Goal: Information Seeking & Learning: Learn about a topic

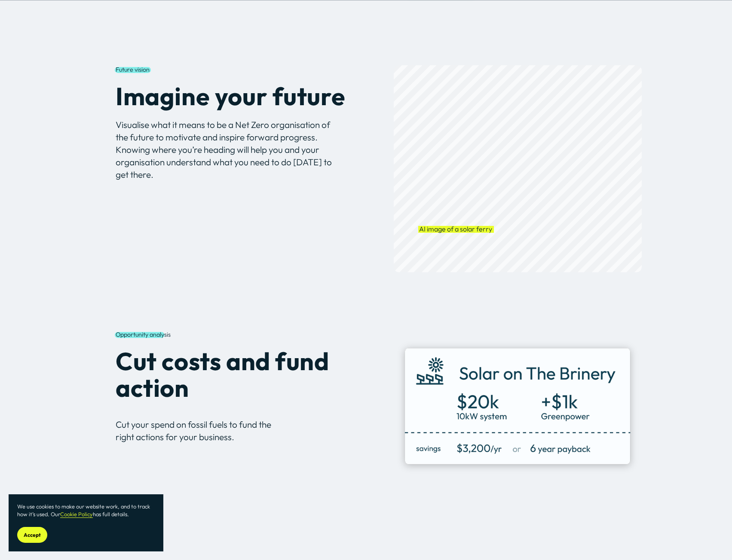
scroll to position [1375, 0]
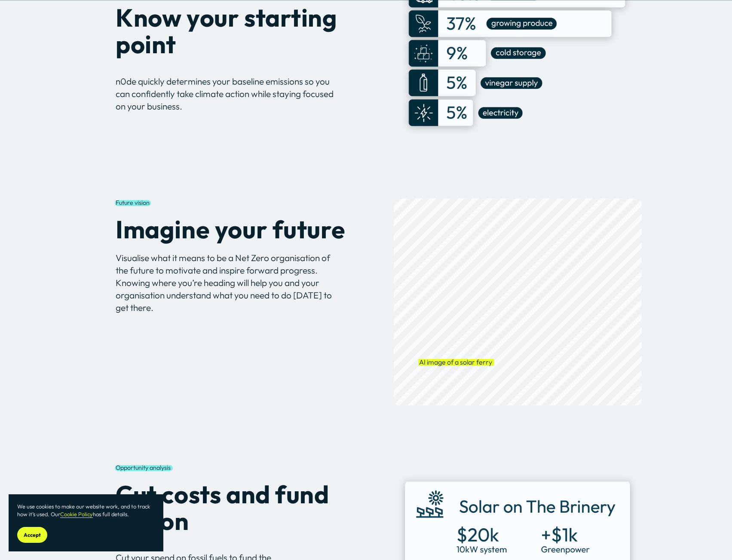
click at [506, 314] on div at bounding box center [518, 301] width 248 height 207
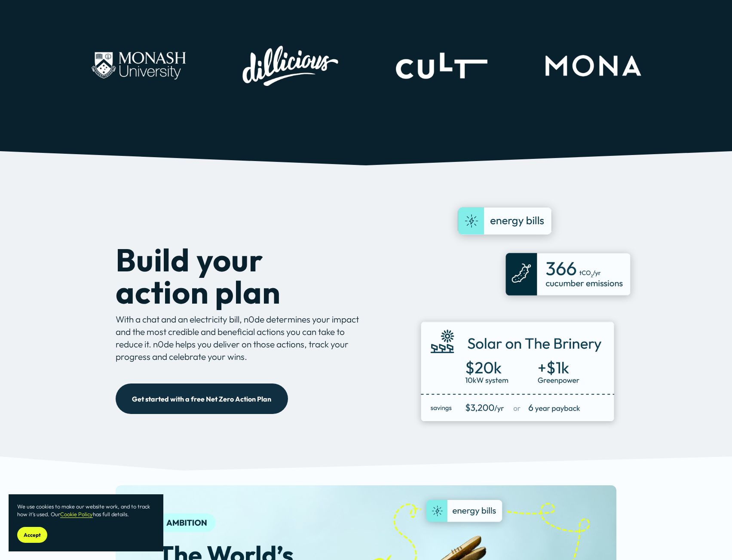
scroll to position [0, 0]
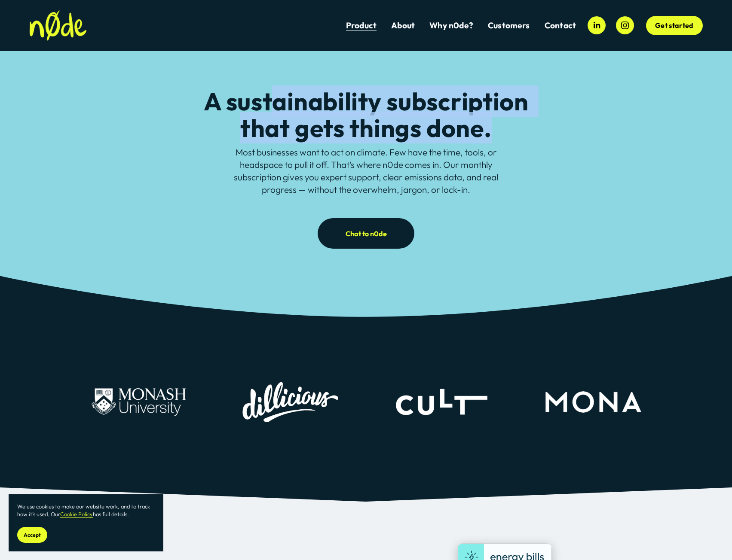
drag, startPoint x: 276, startPoint y: 108, endPoint x: 522, endPoint y: 131, distance: 247.3
click at [522, 131] on h2 "A sustainability subscription that gets things done." at bounding box center [366, 114] width 349 height 53
drag, startPoint x: 500, startPoint y: 93, endPoint x: 521, endPoint y: 93, distance: 20.2
click at [0, 0] on span "Dillicious Case Study" at bounding box center [0, 0] width 0 height 0
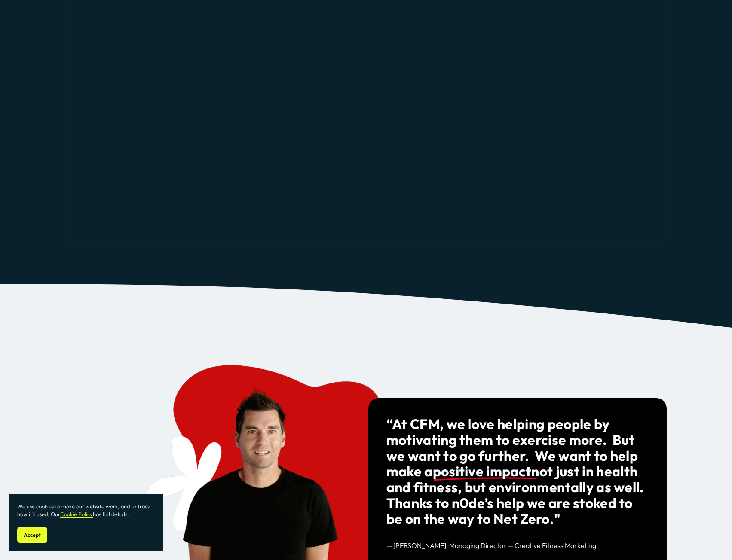
scroll to position [945, 0]
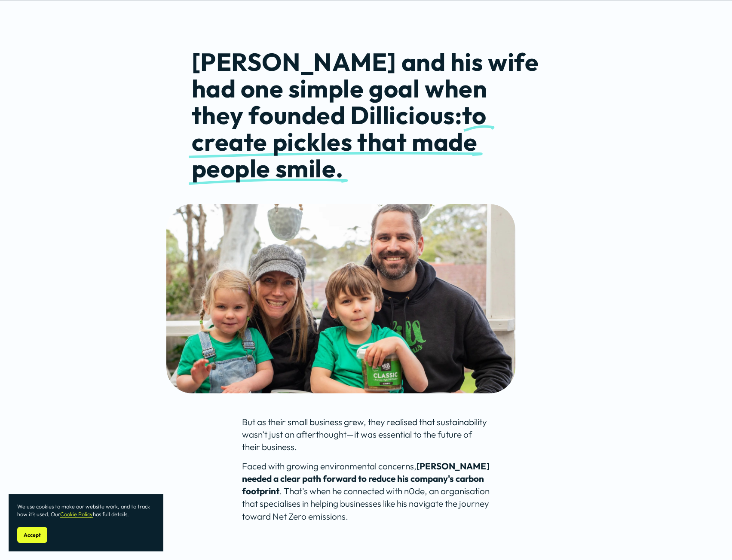
scroll to position [816, 0]
